Goal: Task Accomplishment & Management: Use online tool/utility

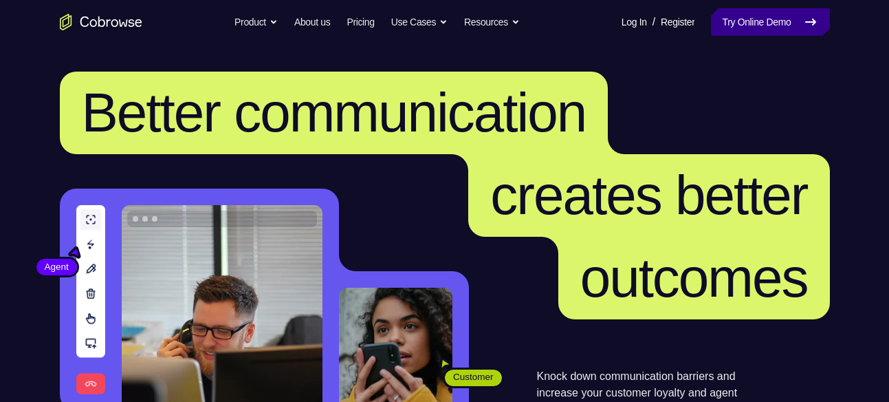
click at [738, 27] on link "Try Online Demo" at bounding box center [770, 22] width 118 height 28
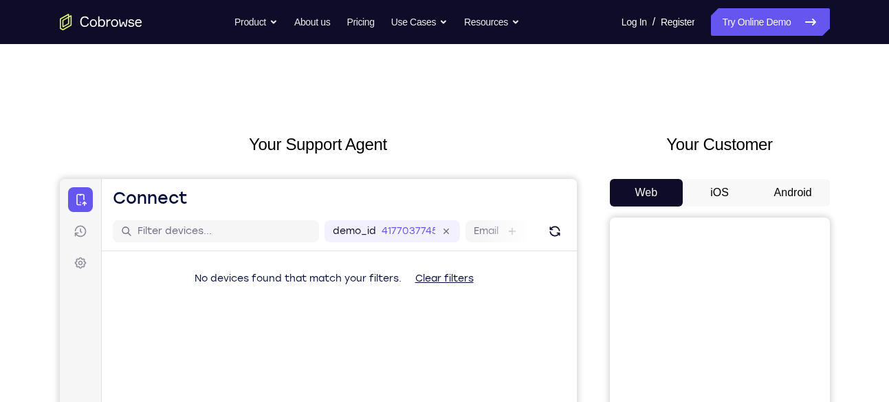
click at [792, 191] on button "Android" at bounding box center [794, 193] width 74 height 28
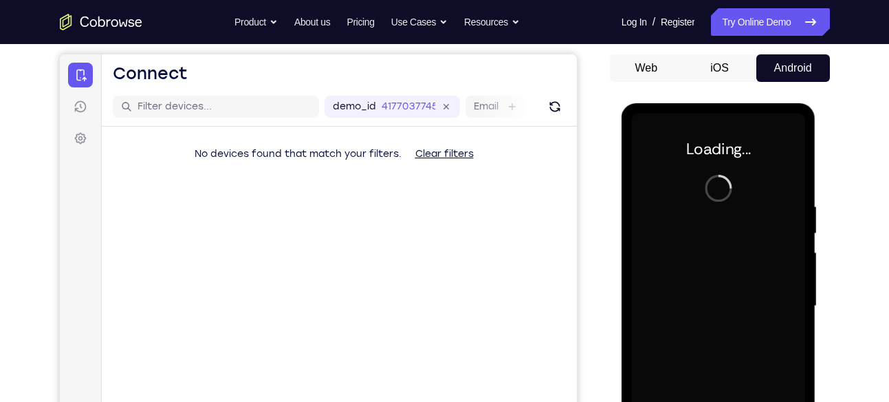
scroll to position [127, 0]
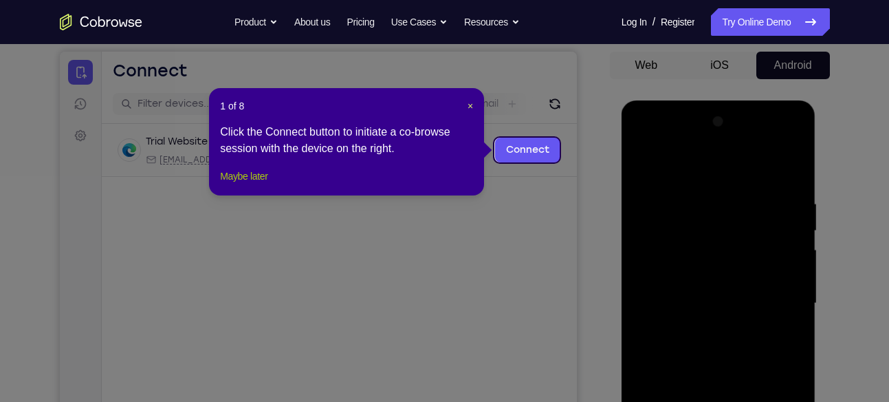
click at [259, 184] on button "Maybe later" at bounding box center [243, 176] width 47 height 17
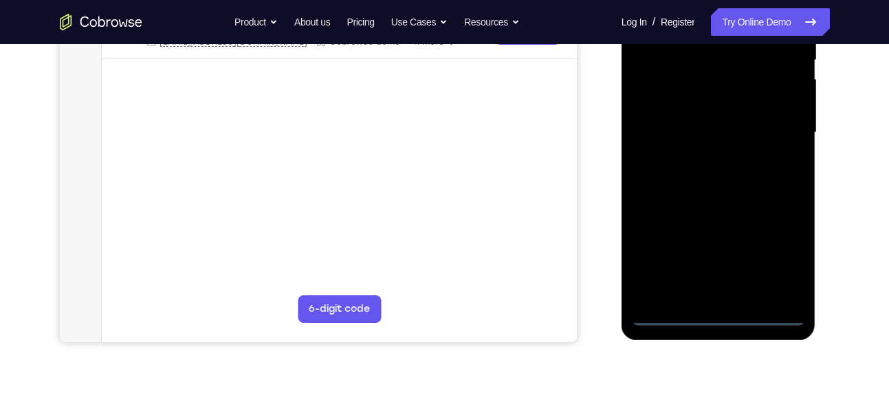
scroll to position [322, 0]
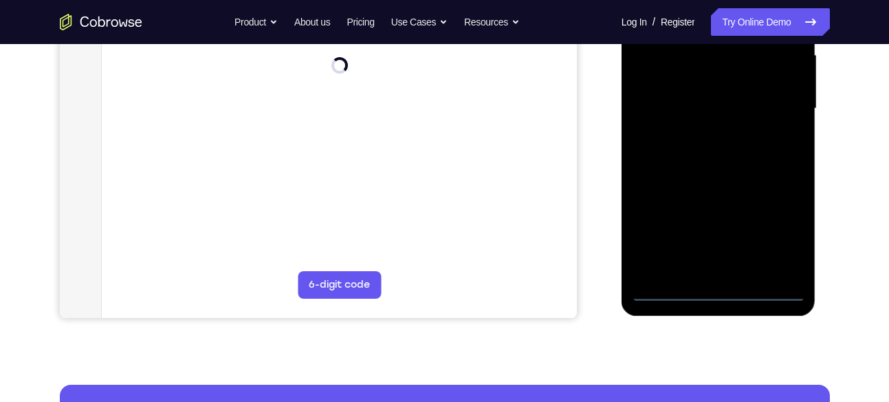
click at [715, 292] on div at bounding box center [718, 108] width 173 height 385
click at [776, 230] on div at bounding box center [718, 108] width 173 height 385
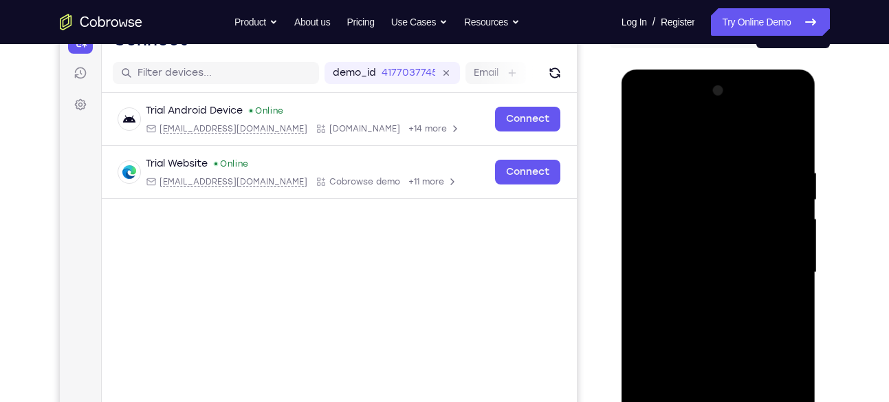
scroll to position [139, 0]
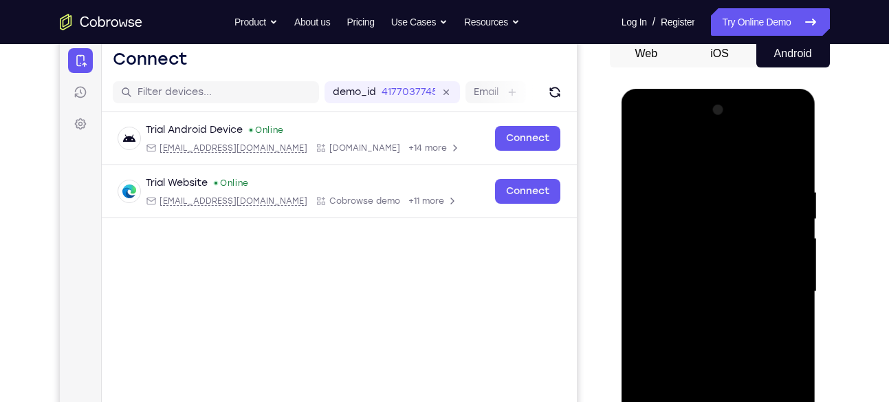
click at [689, 168] on div at bounding box center [718, 291] width 173 height 385
click at [778, 286] on div at bounding box center [718, 291] width 173 height 385
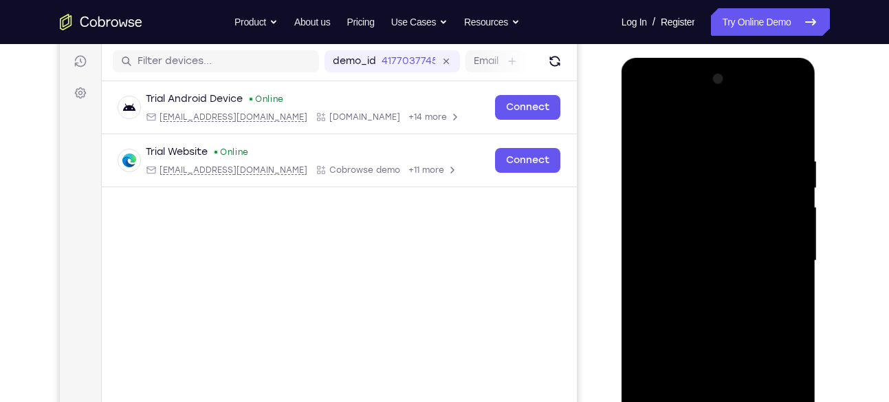
scroll to position [169, 0]
click at [702, 284] on div at bounding box center [718, 261] width 173 height 385
click at [704, 244] on div at bounding box center [718, 261] width 173 height 385
click at [704, 263] on div at bounding box center [718, 261] width 173 height 385
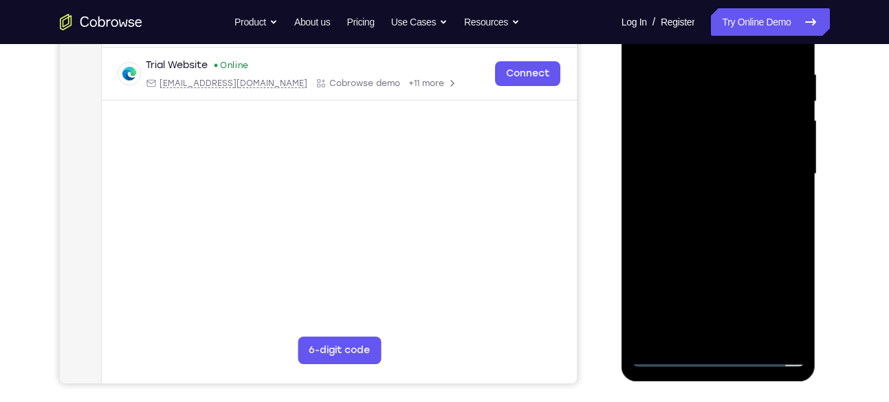
scroll to position [152, 0]
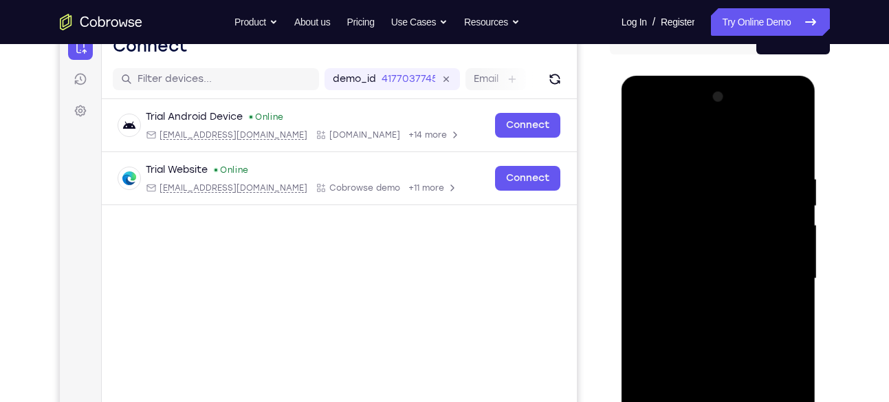
drag, startPoint x: 710, startPoint y: 146, endPoint x: 719, endPoint y: 112, distance: 35.0
click at [719, 112] on div at bounding box center [718, 278] width 173 height 385
click at [791, 160] on div at bounding box center [718, 278] width 173 height 385
click at [795, 135] on div at bounding box center [718, 278] width 173 height 385
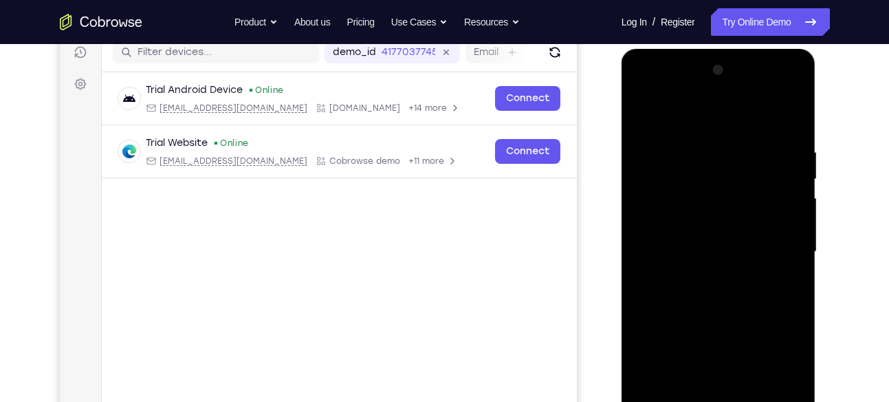
scroll to position [144, 0]
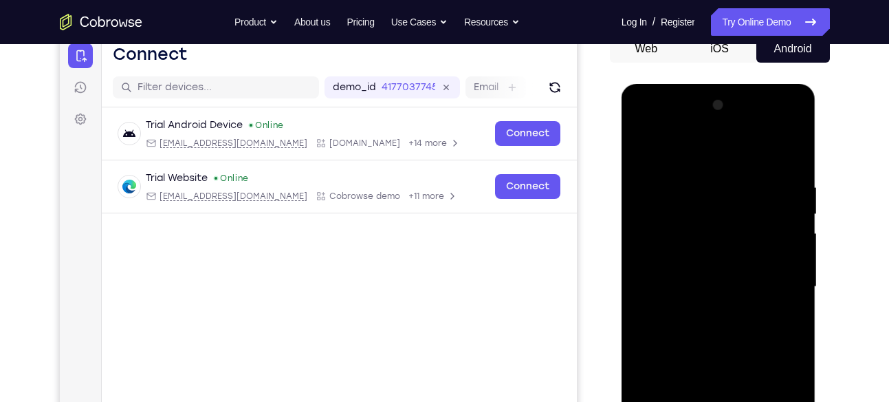
click at [642, 147] on div at bounding box center [718, 286] width 173 height 385
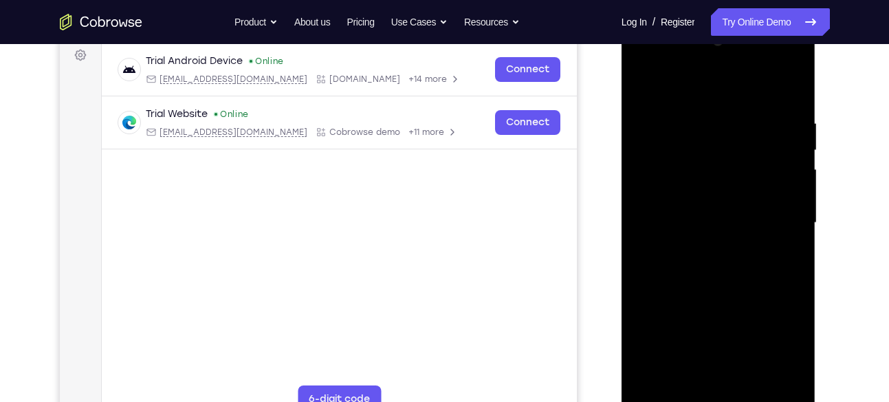
scroll to position [210, 0]
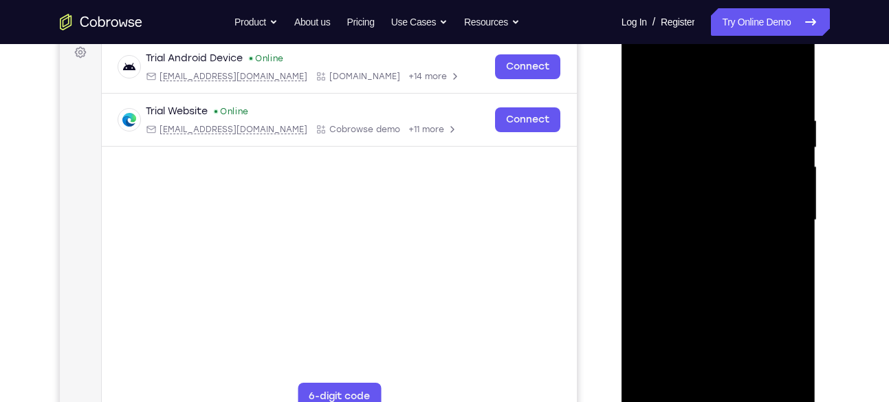
click at [754, 380] on div at bounding box center [718, 220] width 173 height 385
click at [697, 293] on div at bounding box center [718, 220] width 173 height 385
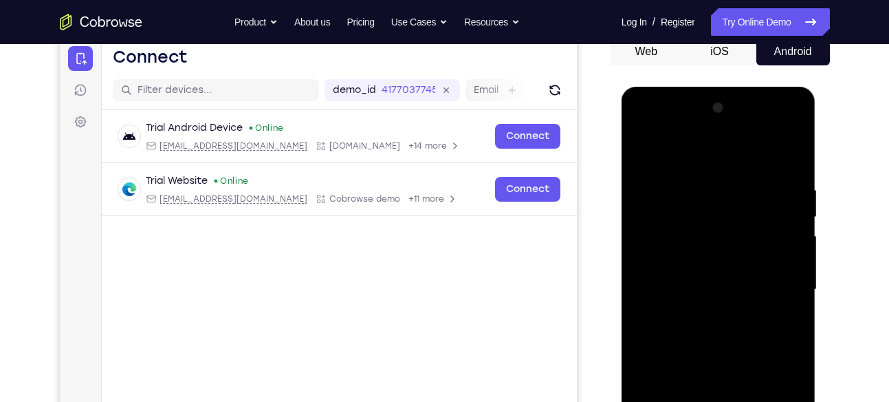
scroll to position [138, 0]
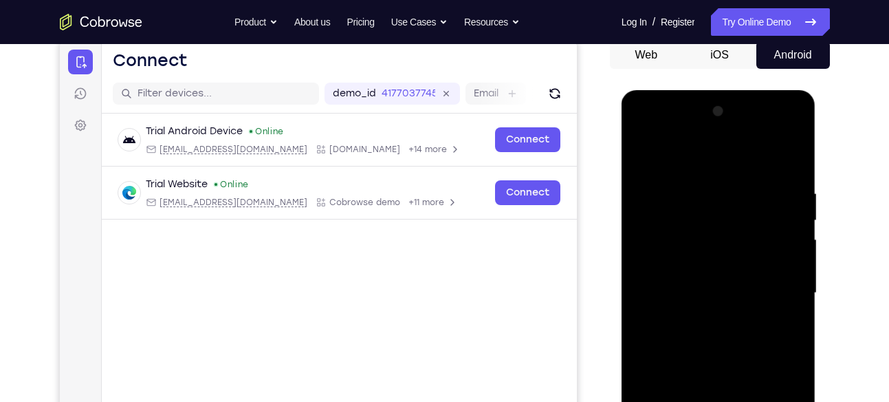
click at [646, 155] on div at bounding box center [718, 292] width 173 height 385
click at [706, 177] on div at bounding box center [718, 292] width 173 height 385
click at [790, 272] on div at bounding box center [718, 292] width 173 height 385
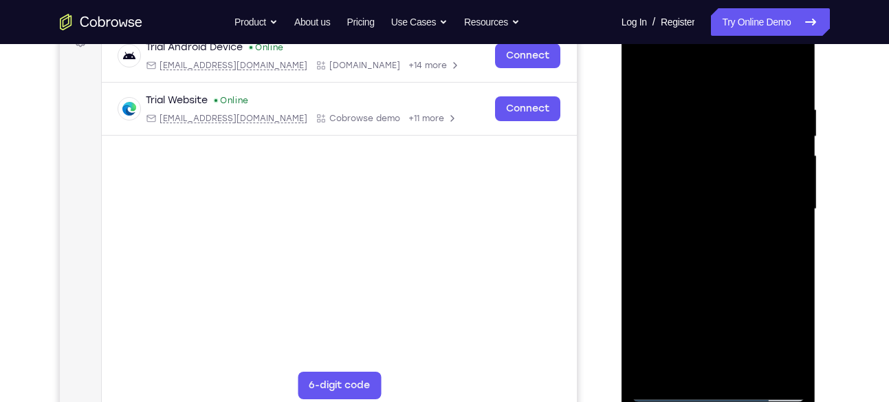
scroll to position [222, 0]
click at [787, 362] on div at bounding box center [718, 208] width 173 height 385
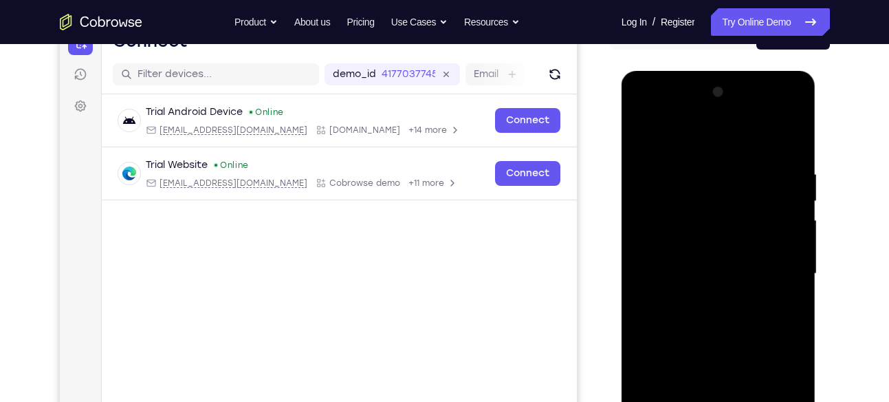
scroll to position [156, 0]
click at [787, 362] on div at bounding box center [718, 274] width 173 height 385
click at [786, 184] on div at bounding box center [718, 274] width 173 height 385
click at [788, 140] on div at bounding box center [718, 274] width 173 height 385
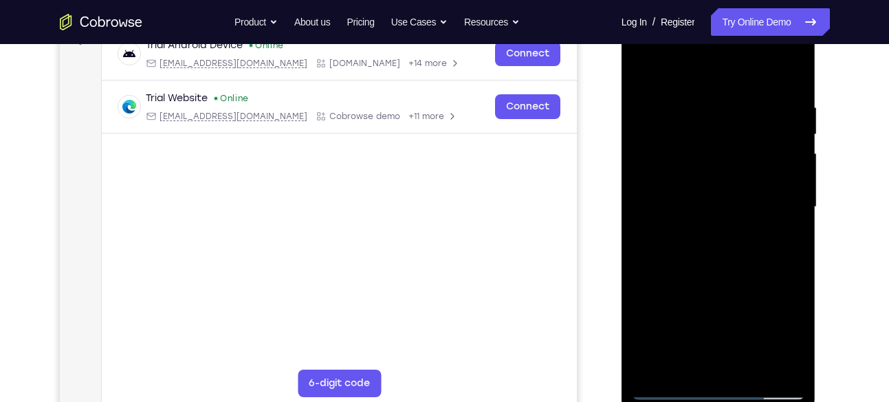
scroll to position [198, 0]
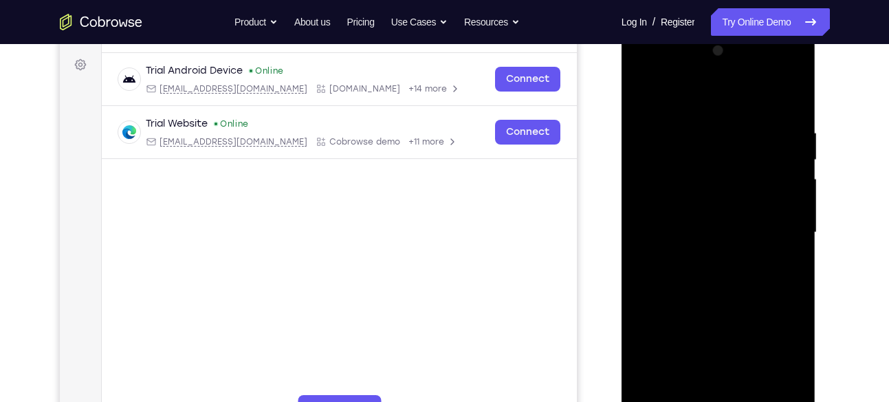
drag, startPoint x: 743, startPoint y: 166, endPoint x: 710, endPoint y: 387, distance: 222.6
click at [710, 387] on div at bounding box center [718, 232] width 173 height 385
drag, startPoint x: 750, startPoint y: 168, endPoint x: 775, endPoint y: 410, distance: 243.4
click at [775, 401] on div at bounding box center [718, 232] width 173 height 385
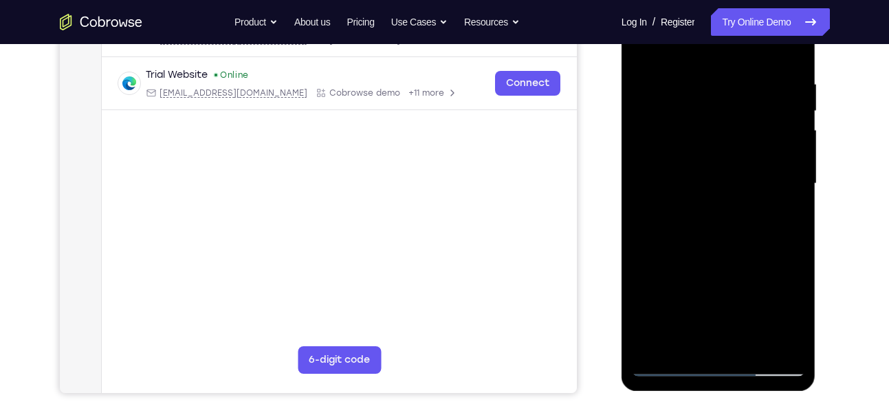
scroll to position [166, 0]
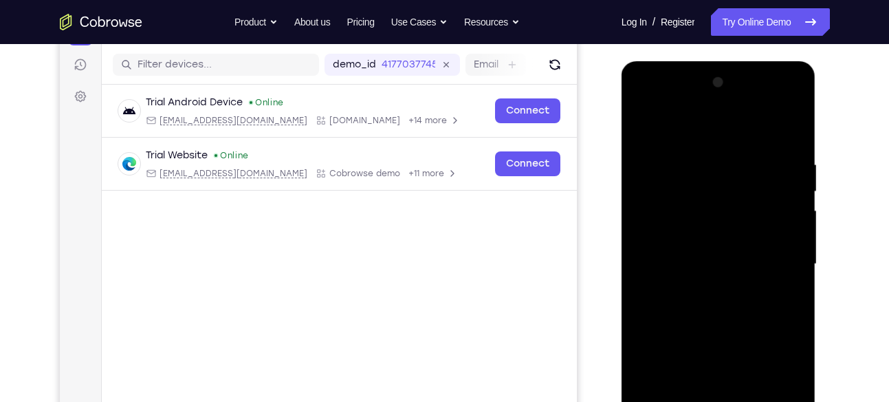
drag, startPoint x: 745, startPoint y: 171, endPoint x: 696, endPoint y: 363, distance: 198.0
click at [696, 363] on div at bounding box center [718, 264] width 173 height 385
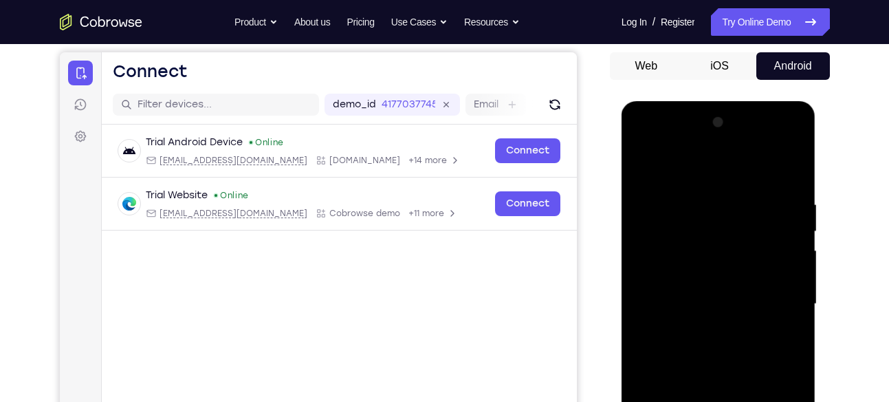
drag, startPoint x: 679, startPoint y: 276, endPoint x: 665, endPoint y: 365, distance: 89.9
click at [665, 365] on div at bounding box center [718, 303] width 173 height 385
